Goal: Task Accomplishment & Management: Complete application form

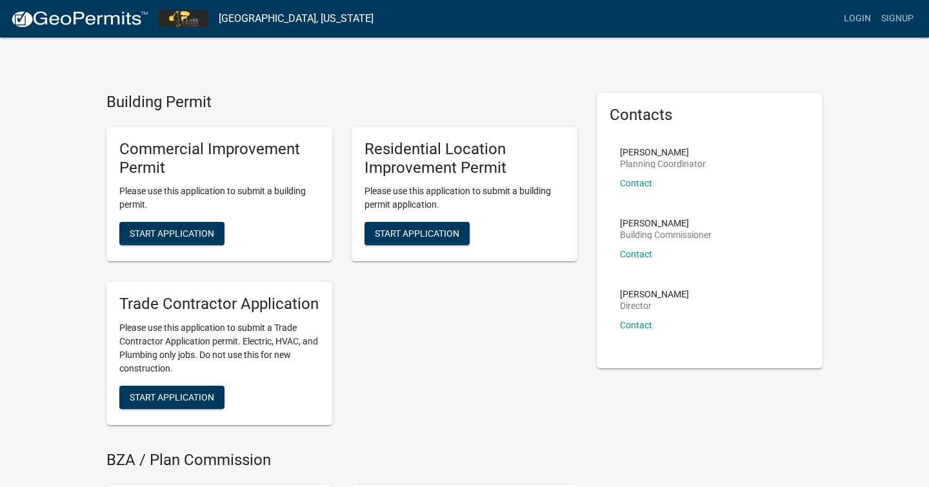
click at [467, 325] on div "Commercial Improvement Permit Please use this application to submit a building …" at bounding box center [342, 276] width 490 height 319
click at [860, 18] on link "Login" at bounding box center [857, 18] width 37 height 25
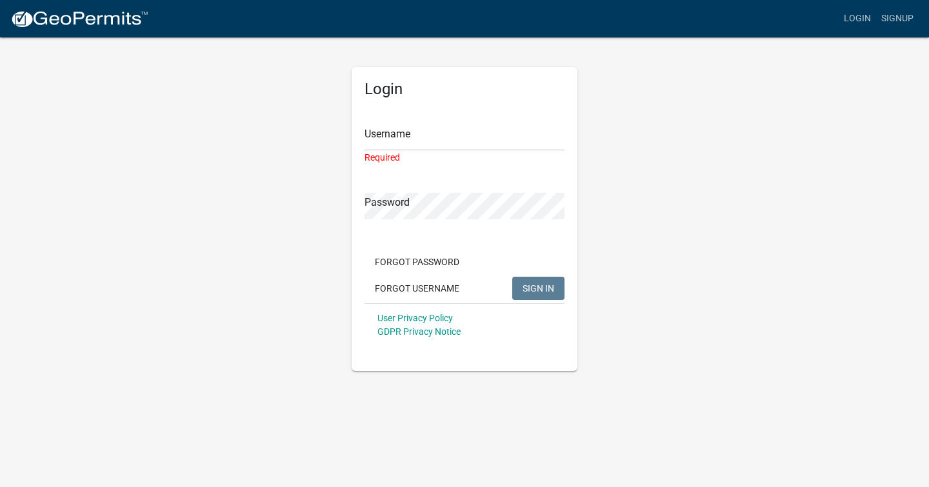
click at [541, 268] on div "Forgot Password Forgot Username SIGN IN" at bounding box center [465, 276] width 200 height 53
click at [485, 137] on input "Username" at bounding box center [465, 138] width 200 height 26
type input "cstenberg"
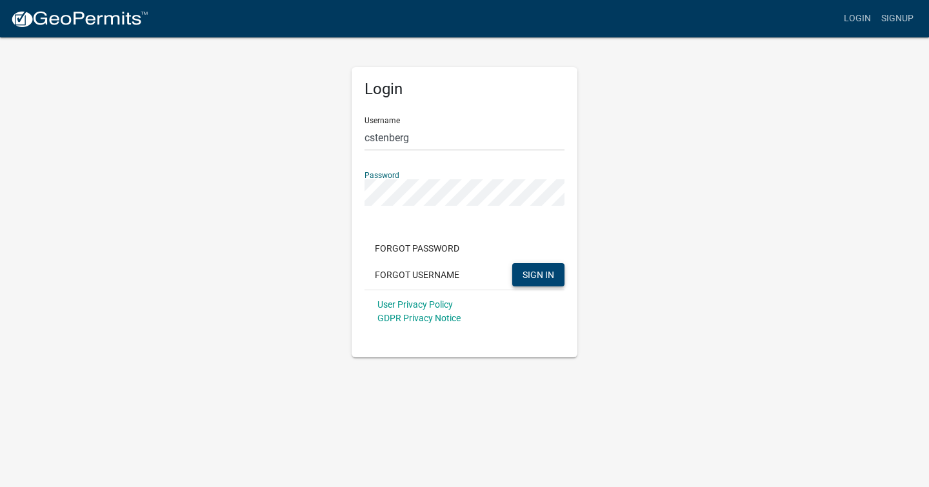
click at [536, 274] on span "SIGN IN" at bounding box center [539, 274] width 32 height 10
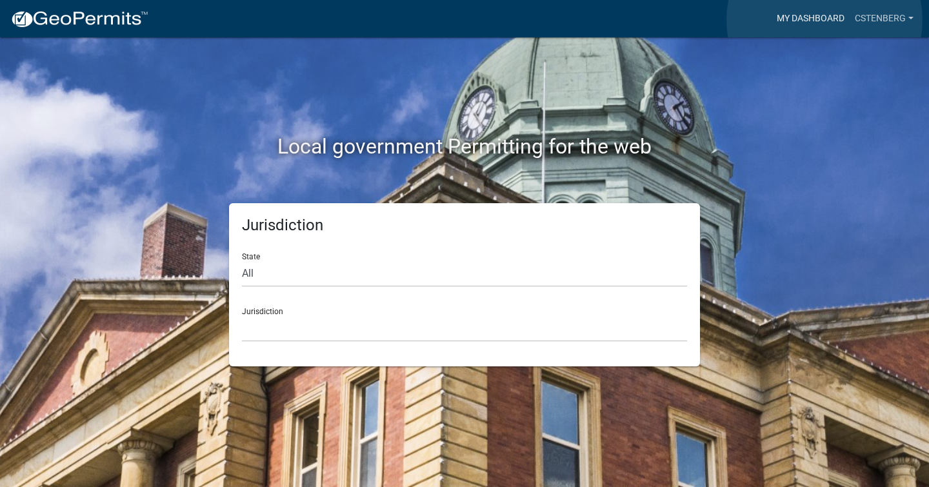
click at [825, 20] on link "My Dashboard" at bounding box center [811, 18] width 78 height 25
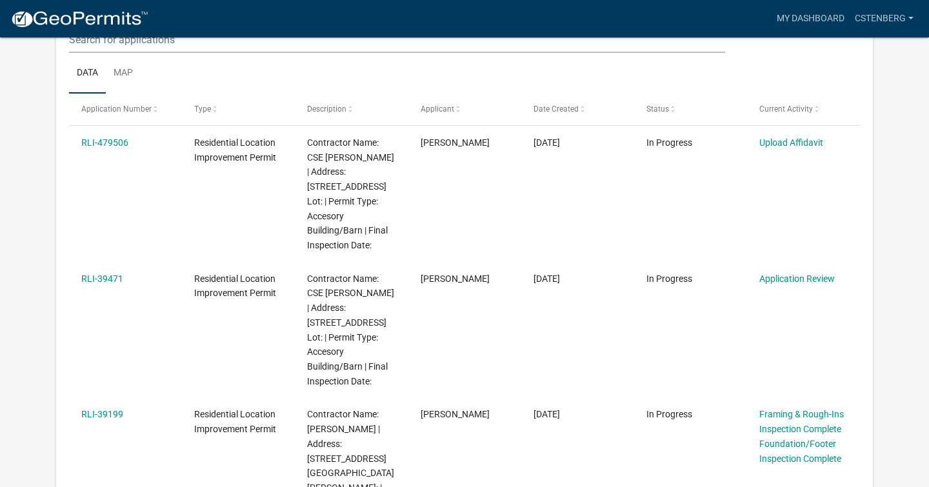
scroll to position [197, 0]
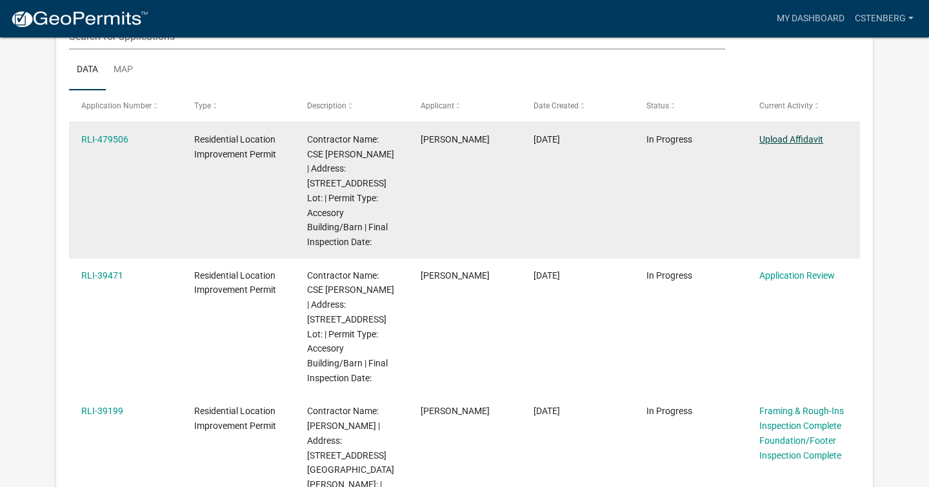
click at [801, 141] on link "Upload Affidavit" at bounding box center [792, 139] width 64 height 10
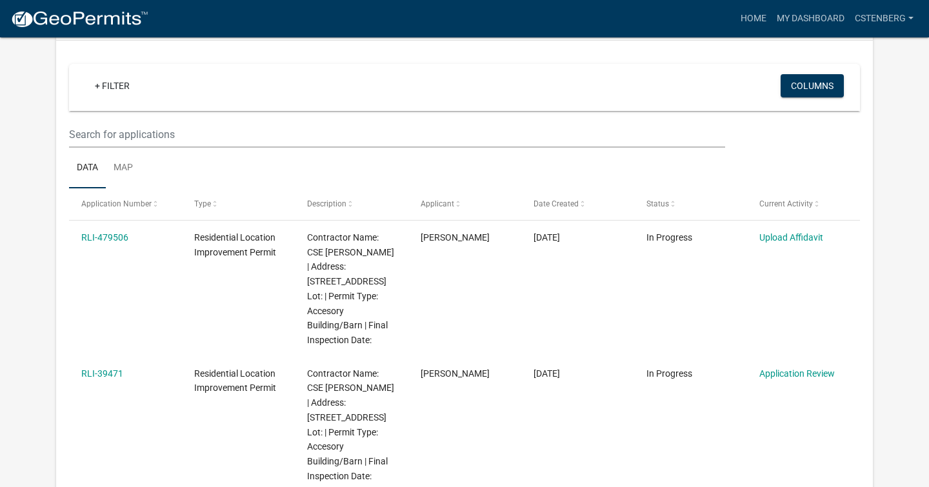
scroll to position [114, 0]
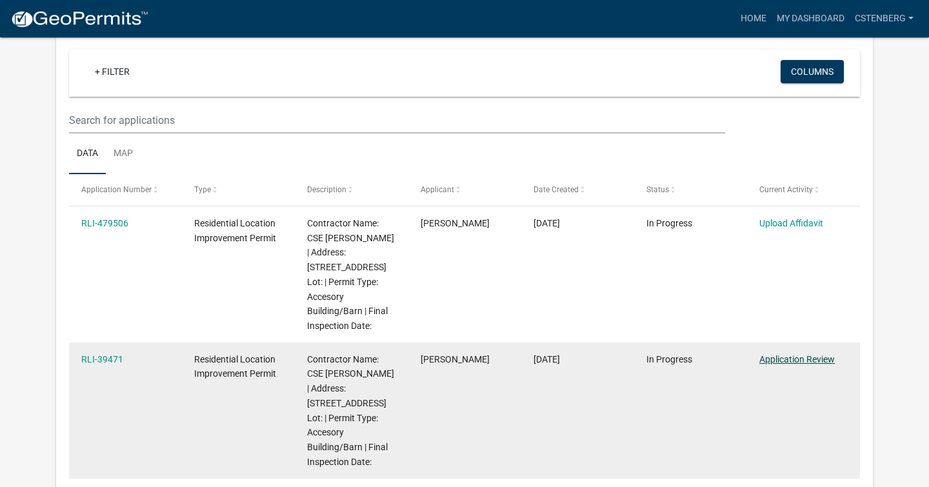
click at [809, 358] on link "Application Review" at bounding box center [798, 359] width 76 height 10
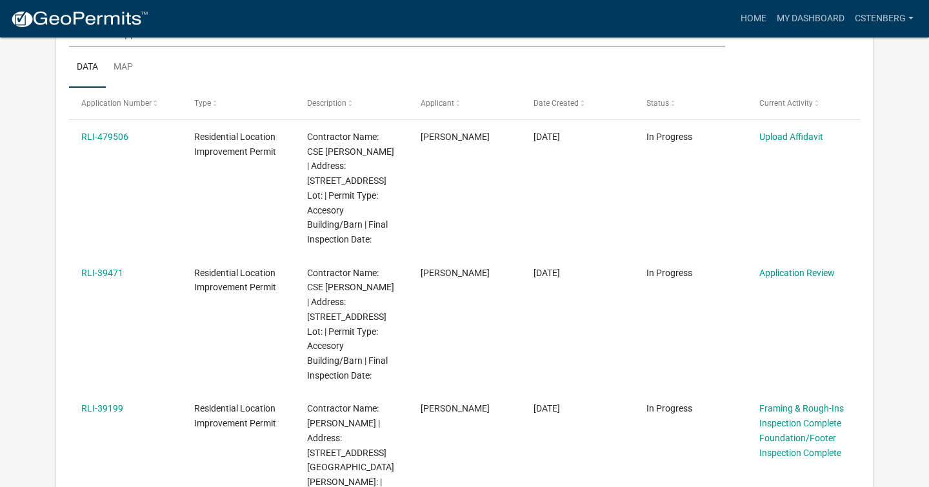
scroll to position [199, 0]
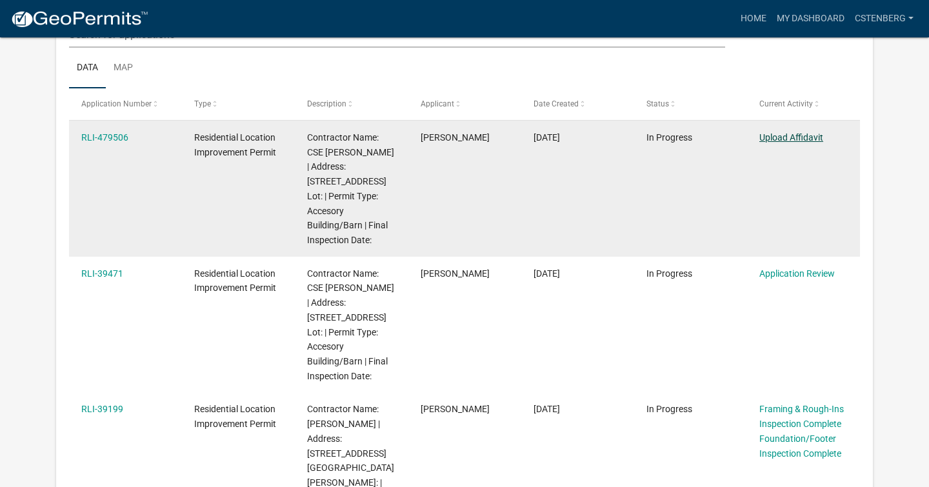
click at [803, 139] on link "Upload Affidavit" at bounding box center [792, 137] width 64 height 10
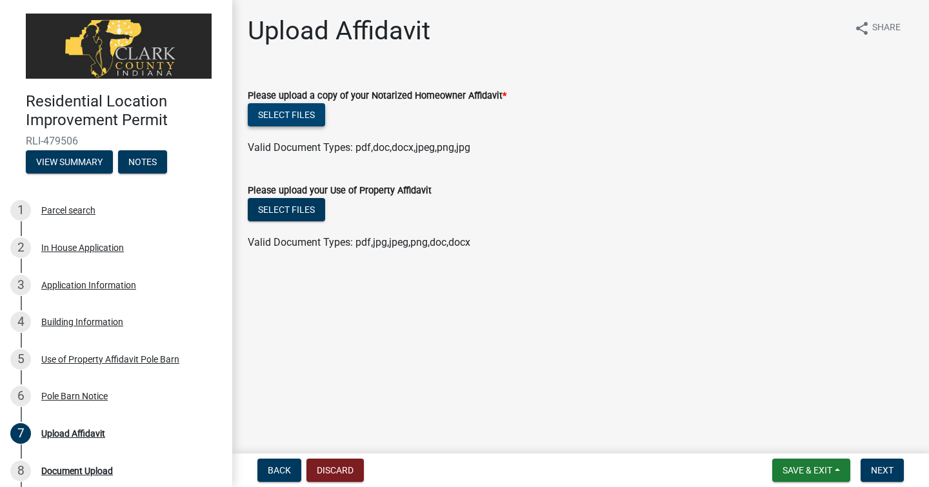
click at [301, 118] on button "Select files" at bounding box center [286, 114] width 77 height 23
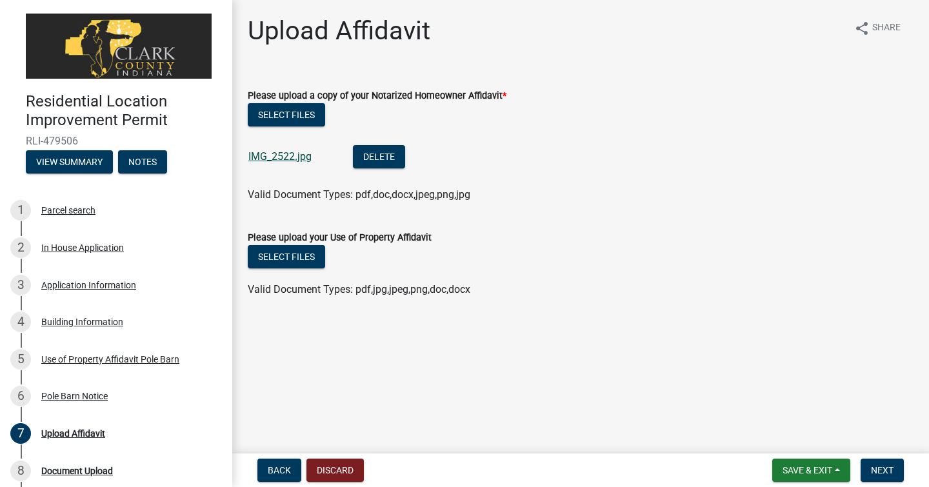
click at [288, 157] on link "IMG_2522.jpg" at bounding box center [279, 156] width 63 height 12
click at [371, 156] on button "Delete" at bounding box center [379, 156] width 52 height 23
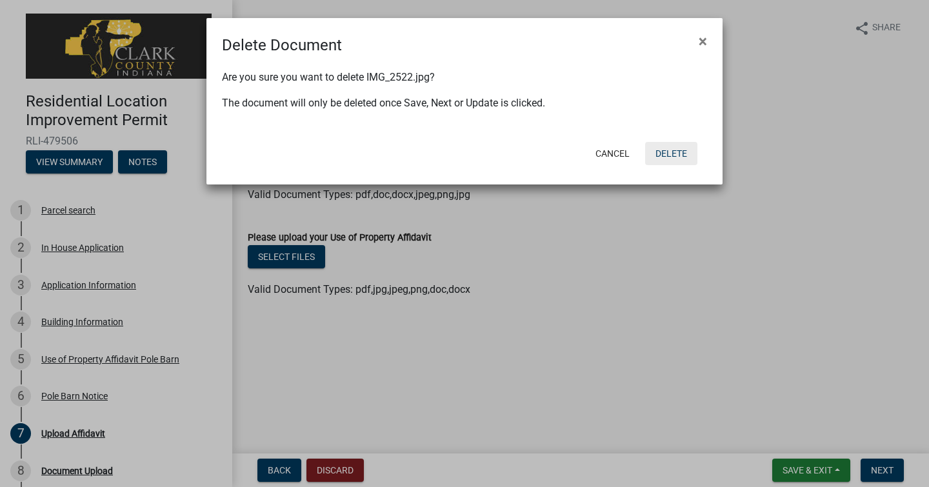
click at [669, 154] on button "Delete" at bounding box center [671, 153] width 52 height 23
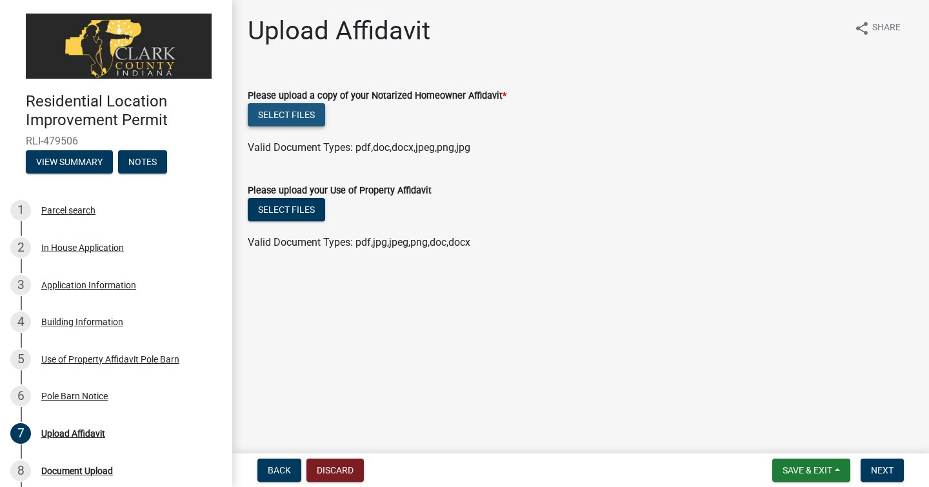
click at [285, 115] on button "Select files" at bounding box center [286, 114] width 77 height 23
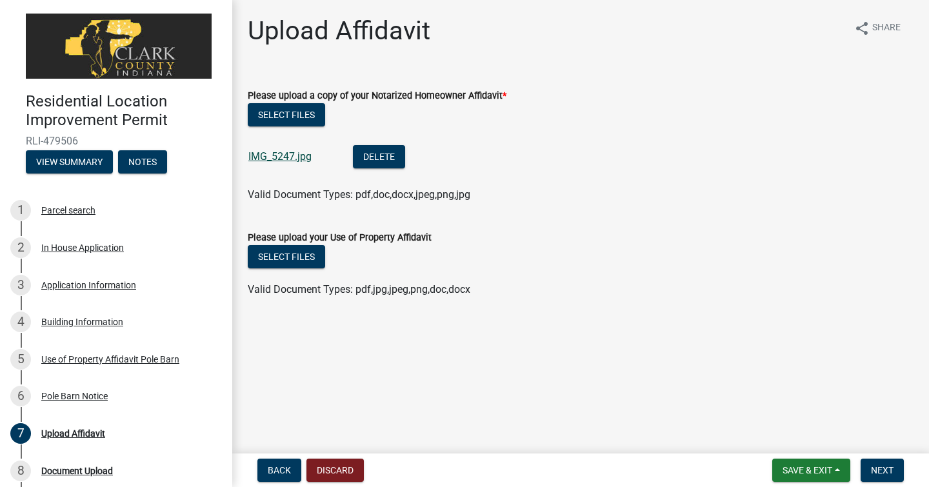
click at [285, 159] on link "IMG_5247.jpg" at bounding box center [279, 156] width 63 height 12
click at [396, 156] on button "Delete" at bounding box center [379, 156] width 52 height 23
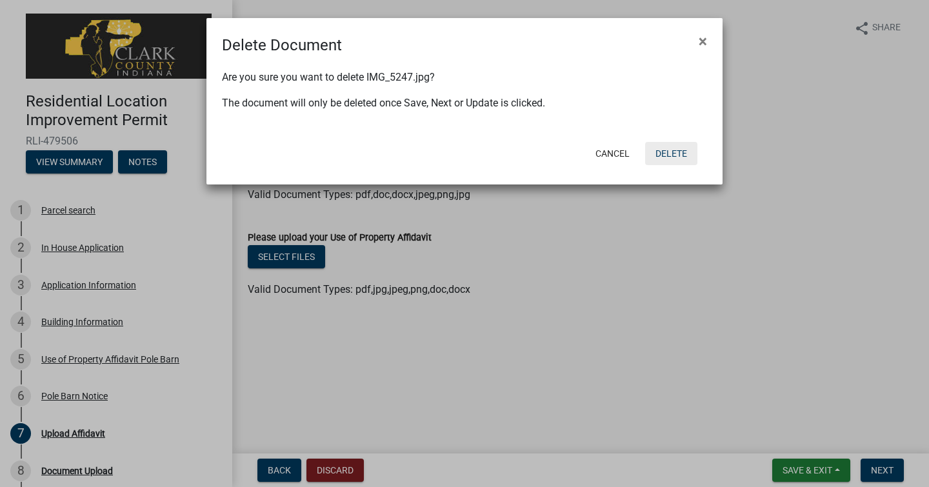
click at [672, 156] on button "Delete" at bounding box center [671, 153] width 52 height 23
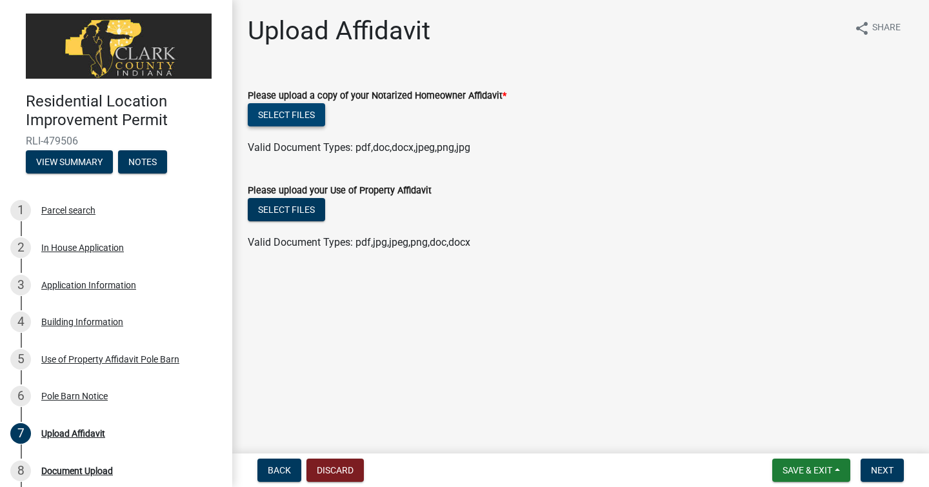
click at [305, 117] on button "Select files" at bounding box center [286, 114] width 77 height 23
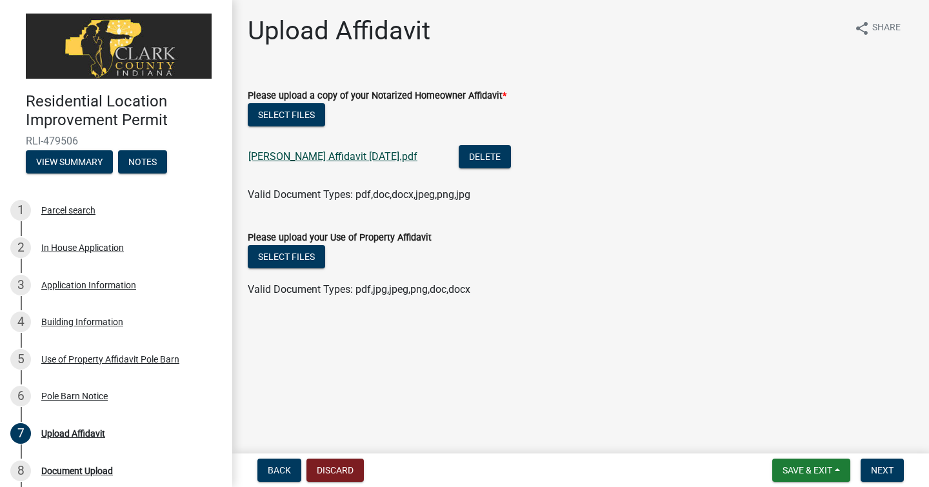
click at [339, 157] on link "[PERSON_NAME] Affidavit [DATE].pdf" at bounding box center [332, 156] width 169 height 12
click at [314, 260] on button "Select files" at bounding box center [286, 256] width 77 height 23
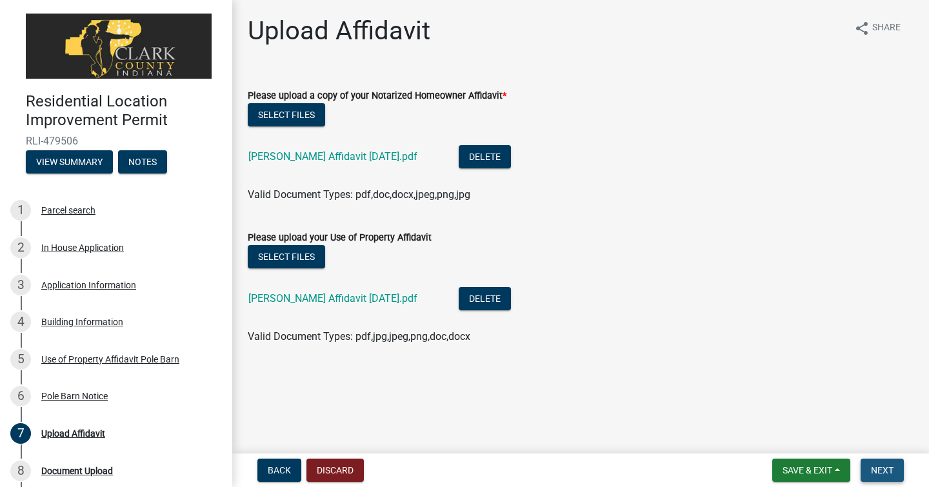
click at [880, 469] on span "Next" at bounding box center [882, 470] width 23 height 10
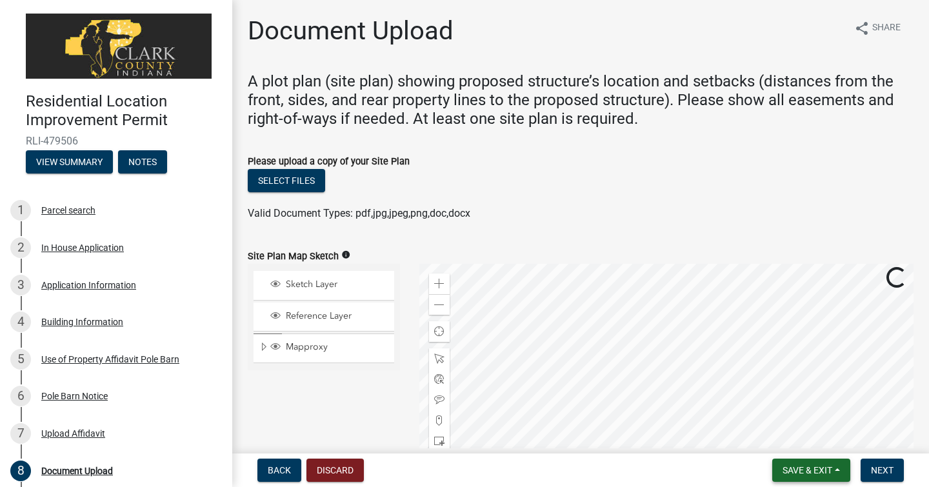
click at [834, 465] on button "Save & Exit" at bounding box center [812, 470] width 78 height 23
click at [805, 432] on button "Save & Exit" at bounding box center [798, 436] width 103 height 31
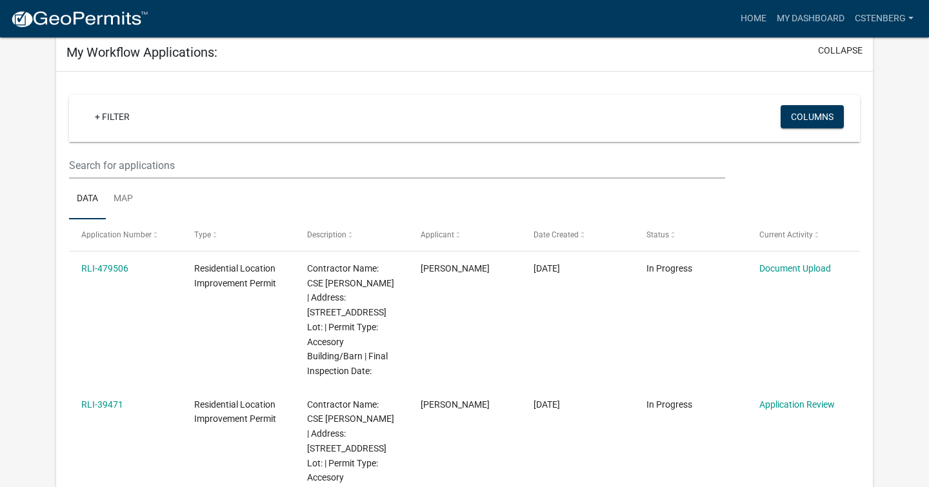
scroll to position [88, 0]
